Goal: Contribute content: Add original content to the website for others to see

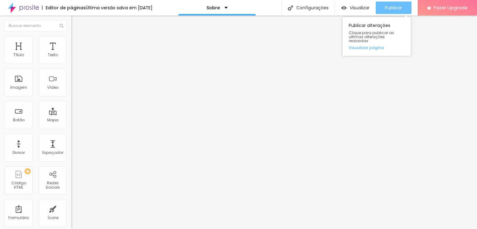
click at [392, 7] on span "Publicar" at bounding box center [393, 7] width 17 height 5
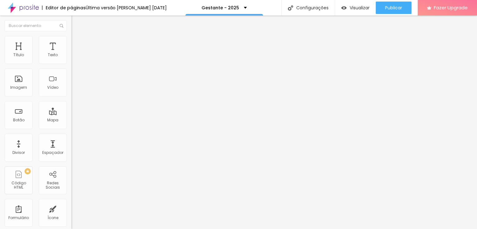
click at [77, 43] on span "Estilo" at bounding box center [82, 40] width 10 height 5
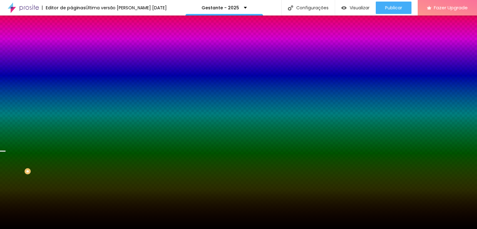
click at [71, 57] on span "Trocar imagem" at bounding box center [88, 54] width 34 height 5
click at [105, 57] on span at bounding box center [107, 54] width 4 height 5
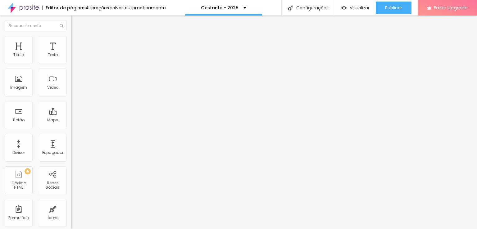
click at [105, 52] on img at bounding box center [107, 50] width 4 height 4
click at [71, 40] on li "Estilo" at bounding box center [106, 39] width 71 height 6
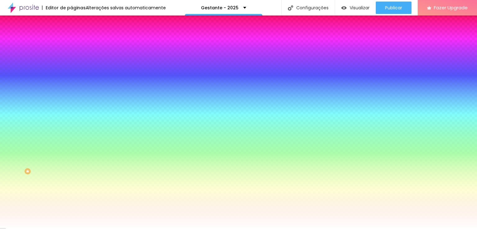
click at [71, 42] on li "Avançado" at bounding box center [106, 45] width 71 height 6
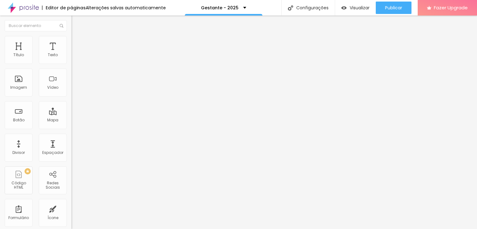
click at [71, 36] on li "Conteúdo" at bounding box center [106, 33] width 71 height 6
click at [76, 23] on img "button" at bounding box center [78, 22] width 5 height 5
click at [71, 25] on button "Editar Seção" at bounding box center [106, 23] width 71 height 14
click at [77, 43] on span "Estilo" at bounding box center [82, 40] width 10 height 5
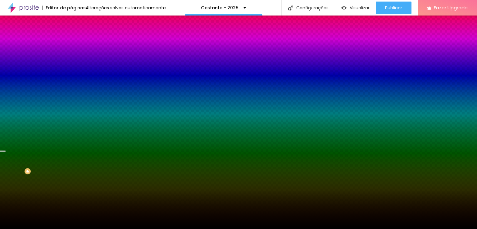
click at [71, 57] on span "Adicionar imagem" at bounding box center [91, 54] width 40 height 5
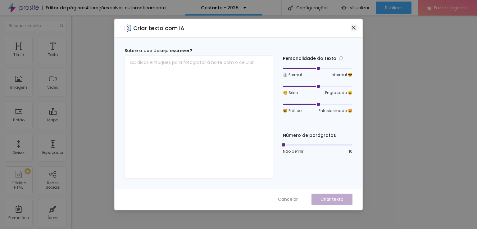
click at [353, 29] on icon "close" at bounding box center [354, 28] width 4 height 4
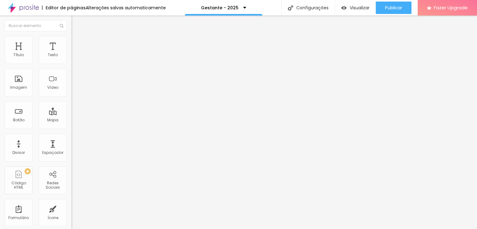
click at [75, 57] on span "Trocar icone" at bounding box center [89, 54] width 28 height 5
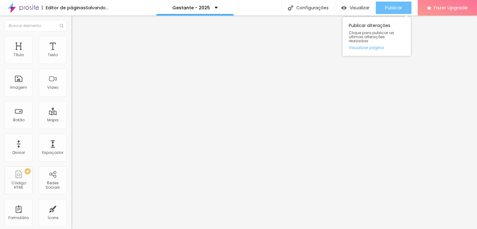
click at [392, 8] on span "Publicar" at bounding box center [393, 7] width 17 height 5
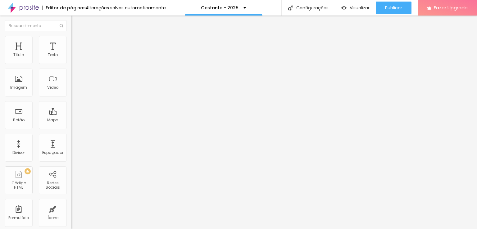
click at [71, 41] on li "Estilo" at bounding box center [106, 39] width 71 height 6
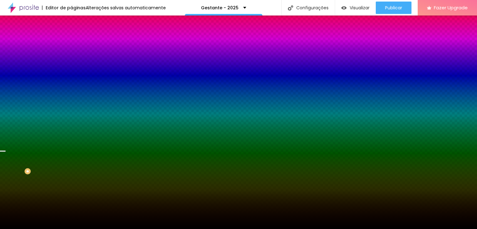
click at [71, 65] on span "Parallax" at bounding box center [78, 61] width 15 height 5
click at [71, 68] on span "Nenhum" at bounding box center [79, 65] width 16 height 5
click at [71, 74] on span "Parallax" at bounding box center [78, 71] width 15 height 5
click at [77, 37] on span "Conteúdo" at bounding box center [86, 33] width 19 height 5
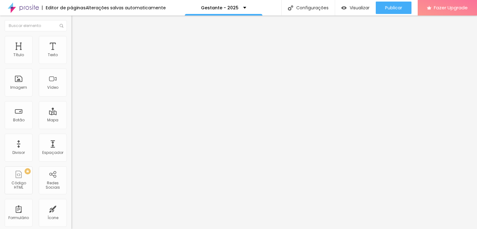
click at [76, 23] on img "button" at bounding box center [78, 22] width 5 height 5
click at [75, 57] on span "Trocar icone" at bounding box center [89, 54] width 28 height 5
type input "fol"
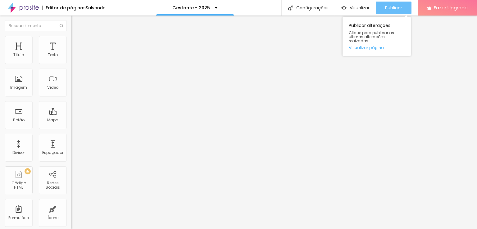
click at [388, 9] on span "Publicar" at bounding box center [393, 7] width 17 height 5
